Goal: Find specific page/section: Find specific page/section

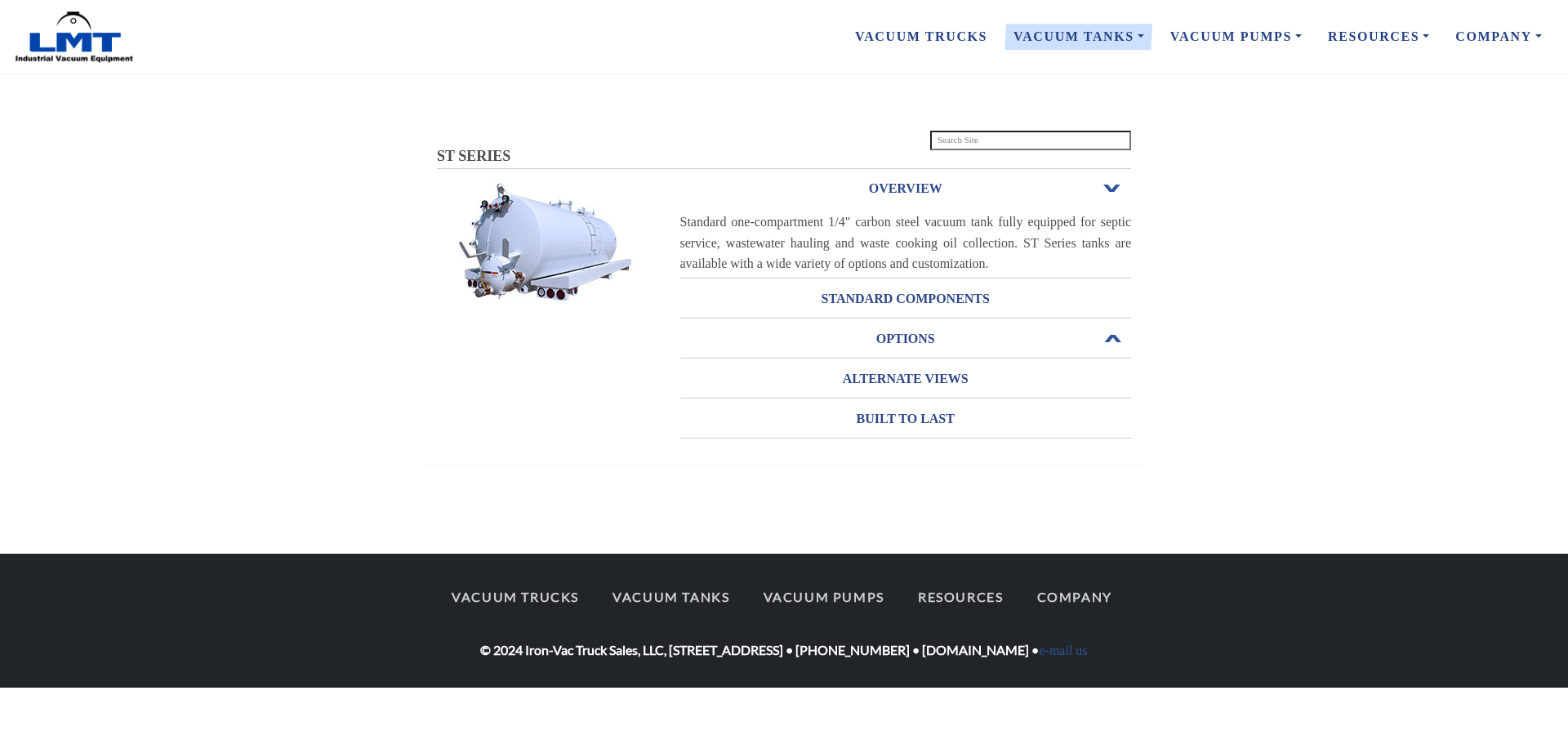
click at [911, 338] on h3 "OPTIONS" at bounding box center [906, 338] width 452 height 26
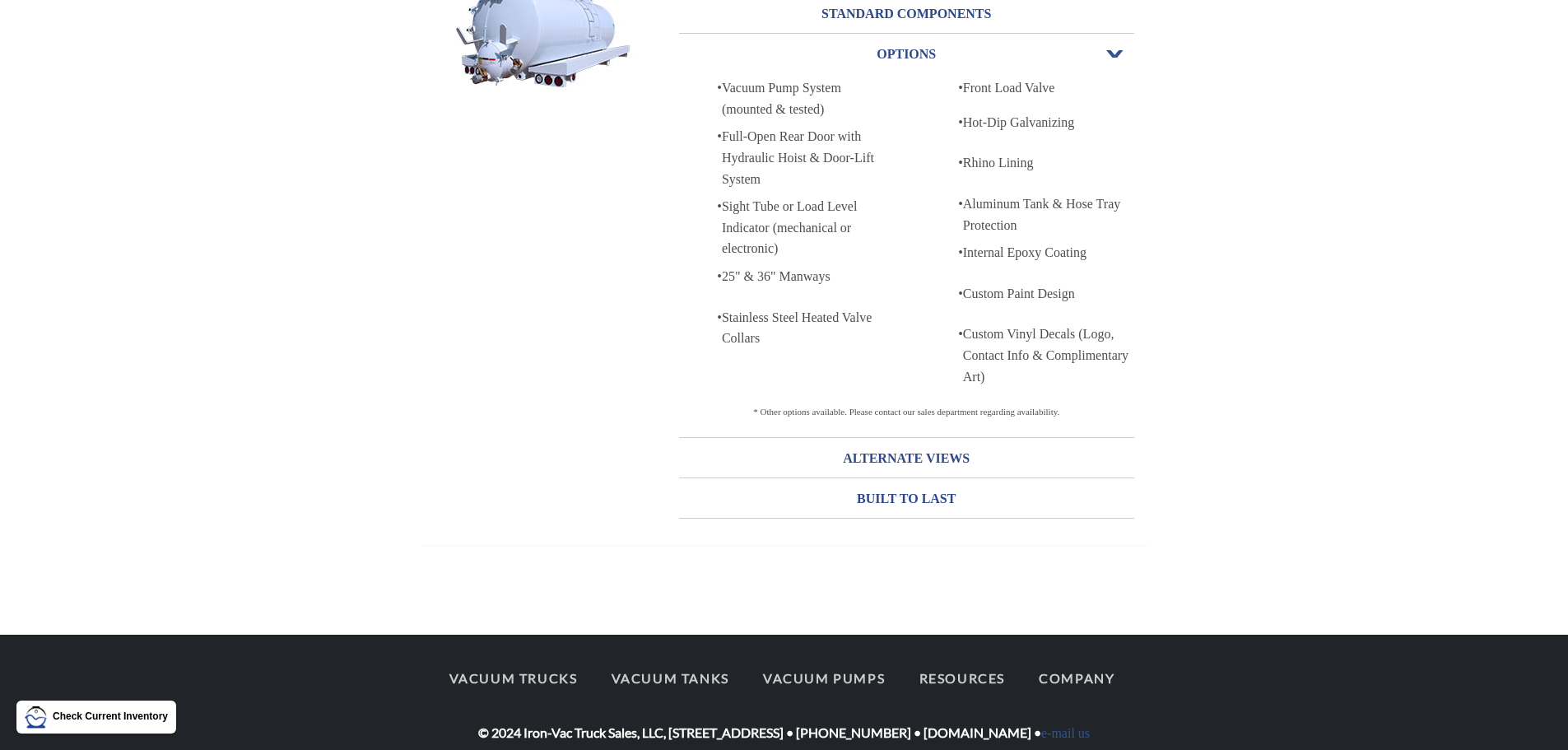
scroll to position [235, 0]
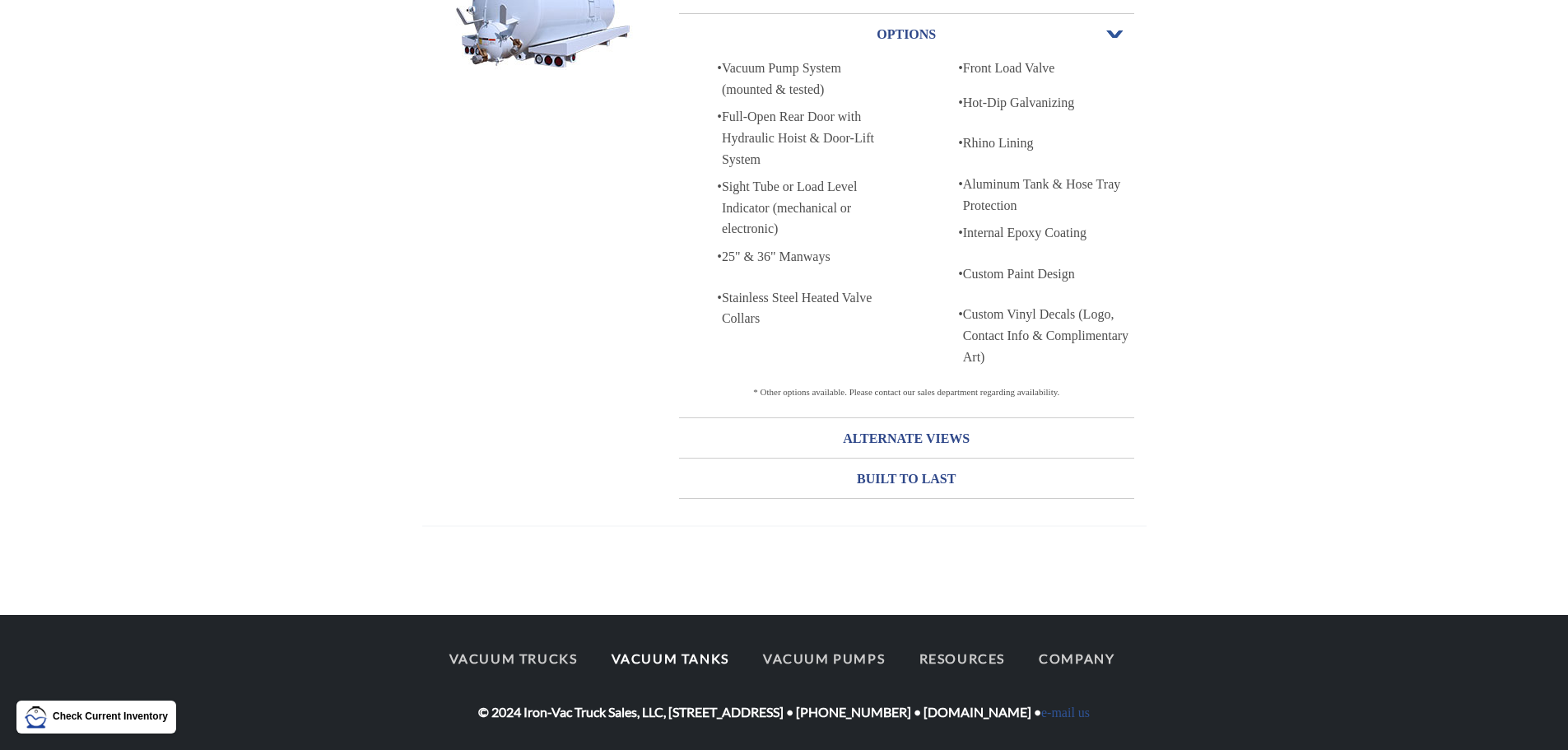
click at [635, 655] on link "Vacuum Tanks" at bounding box center [670, 658] width 147 height 34
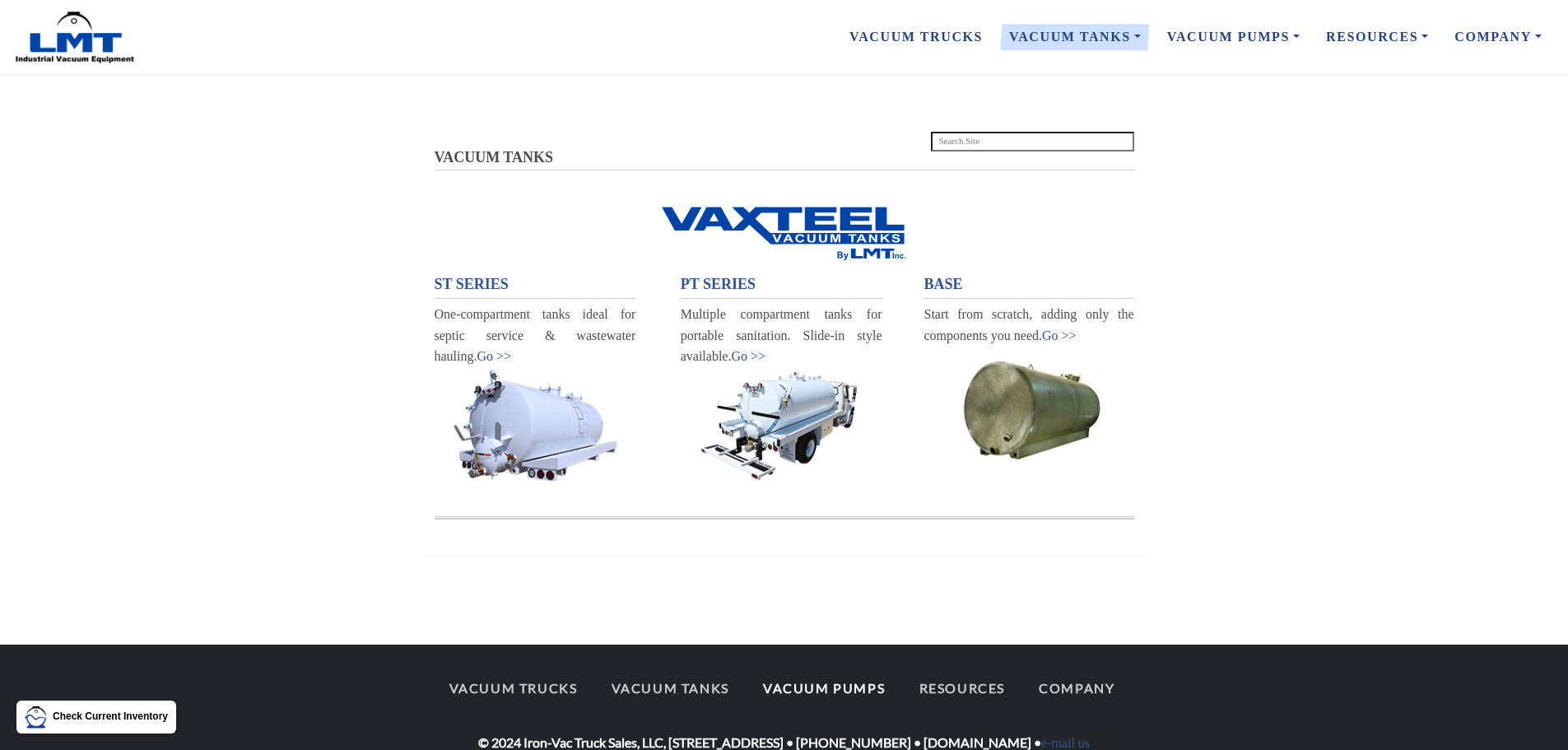
click at [834, 687] on link "Vacuum Pumps" at bounding box center [824, 688] width 151 height 34
